Goal: Check status: Check status

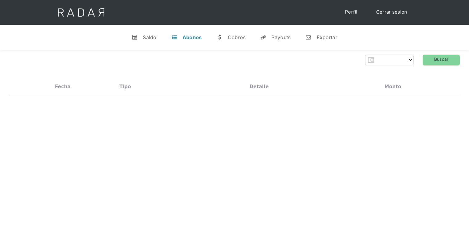
select select "monnetpayments"
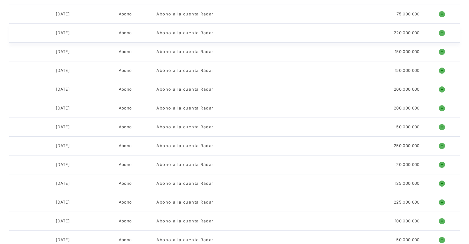
scroll to position [216, 0]
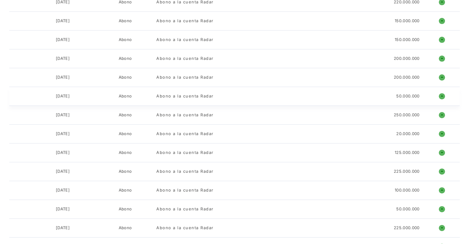
click at [70, 97] on div "[DATE]" at bounding box center [63, 96] width 14 height 6
click at [70, 77] on div "[DATE]" at bounding box center [63, 77] width 14 height 6
click at [70, 59] on div "[DATE]" at bounding box center [63, 59] width 14 height 6
click at [98, 35] on div "[DATE] Abono Abono a la cuenta Radar 150.000.000 o ñ" at bounding box center [234, 40] width 451 height 19
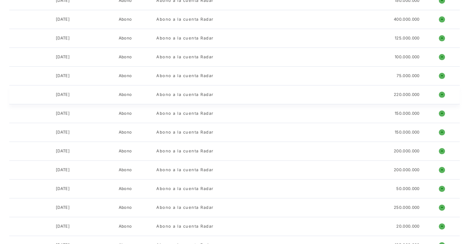
scroll to position [93, 0]
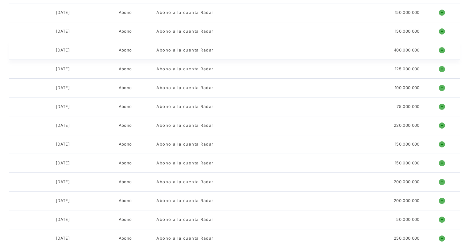
click at [268, 52] on div "Abono a la cuenta Radar" at bounding box center [258, 50] width 205 height 6
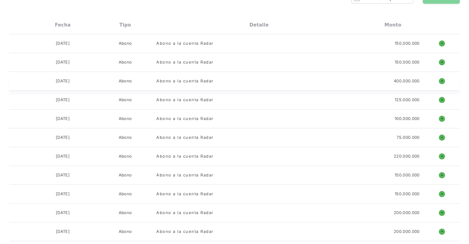
click at [369, 80] on div "400.000.000" at bounding box center [393, 81] width 63 height 6
click at [365, 64] on div "150.000.000" at bounding box center [393, 62] width 63 height 6
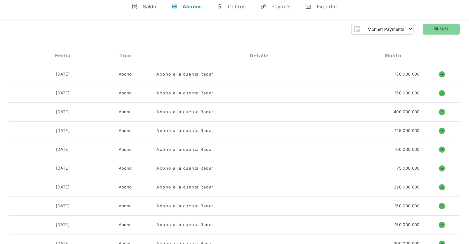
scroll to position [0, 0]
